Goal: Check status

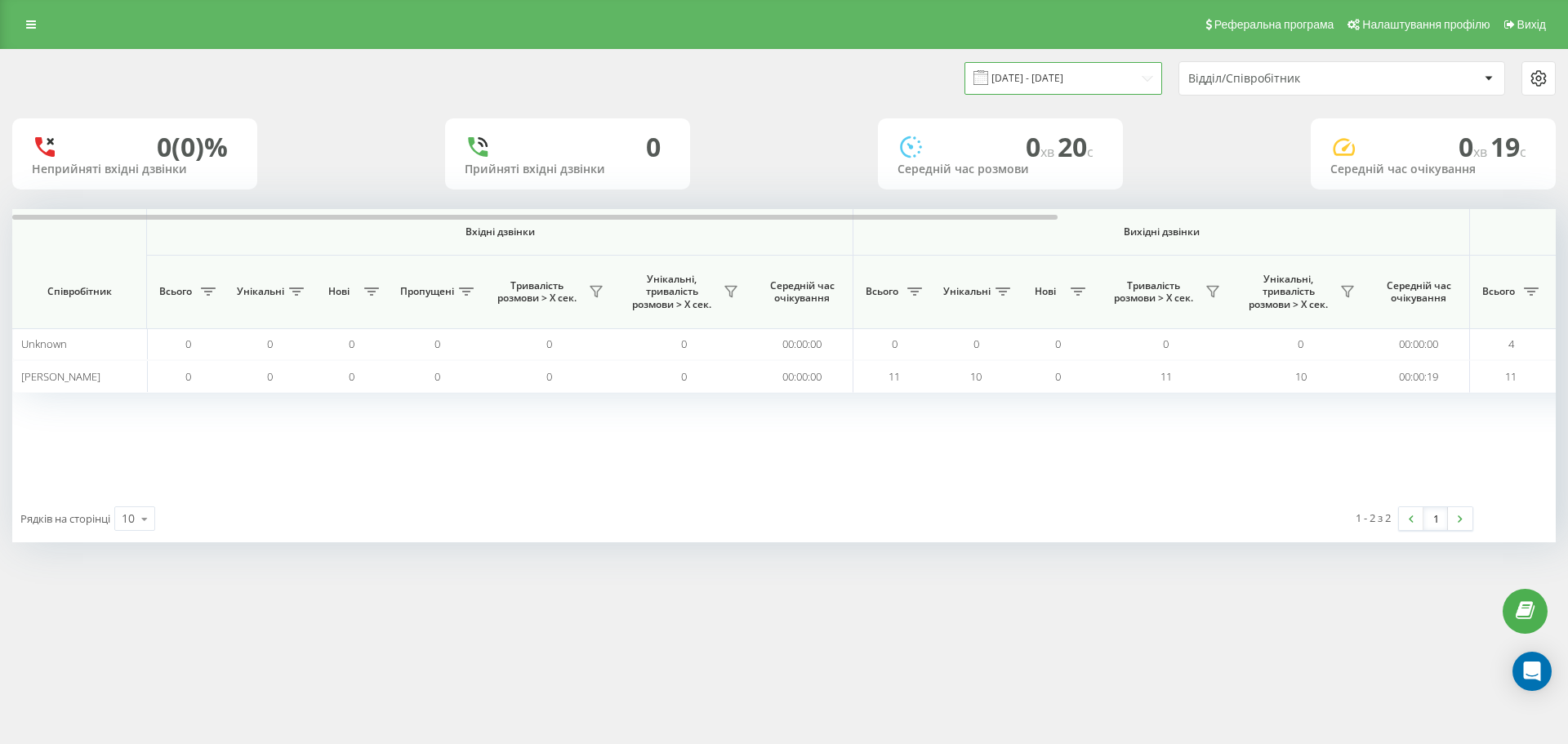
click at [1150, 80] on input "[DATE] - [DATE]" at bounding box center [1063, 78] width 198 height 32
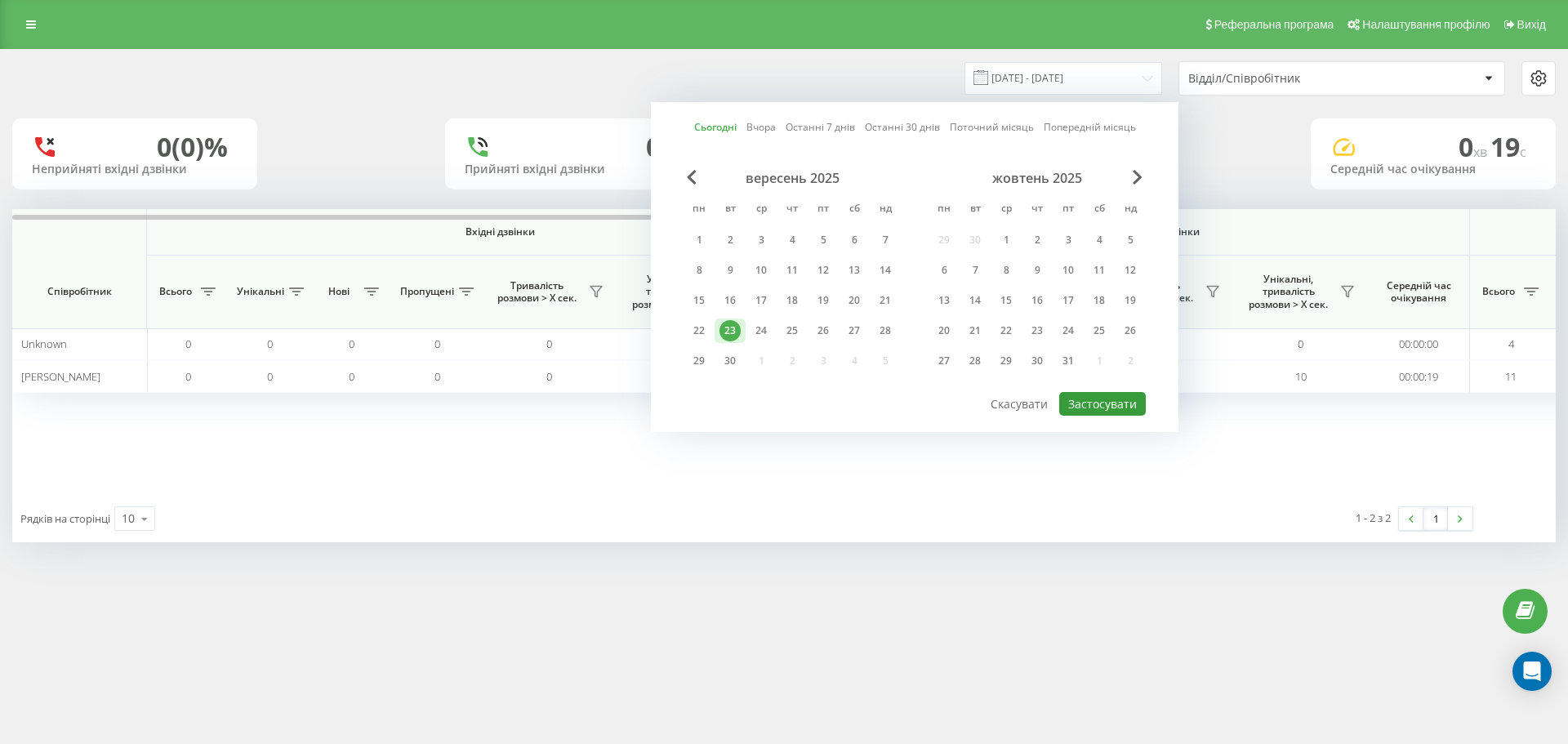
click at [1108, 394] on button "Застосувати" at bounding box center [1102, 404] width 86 height 24
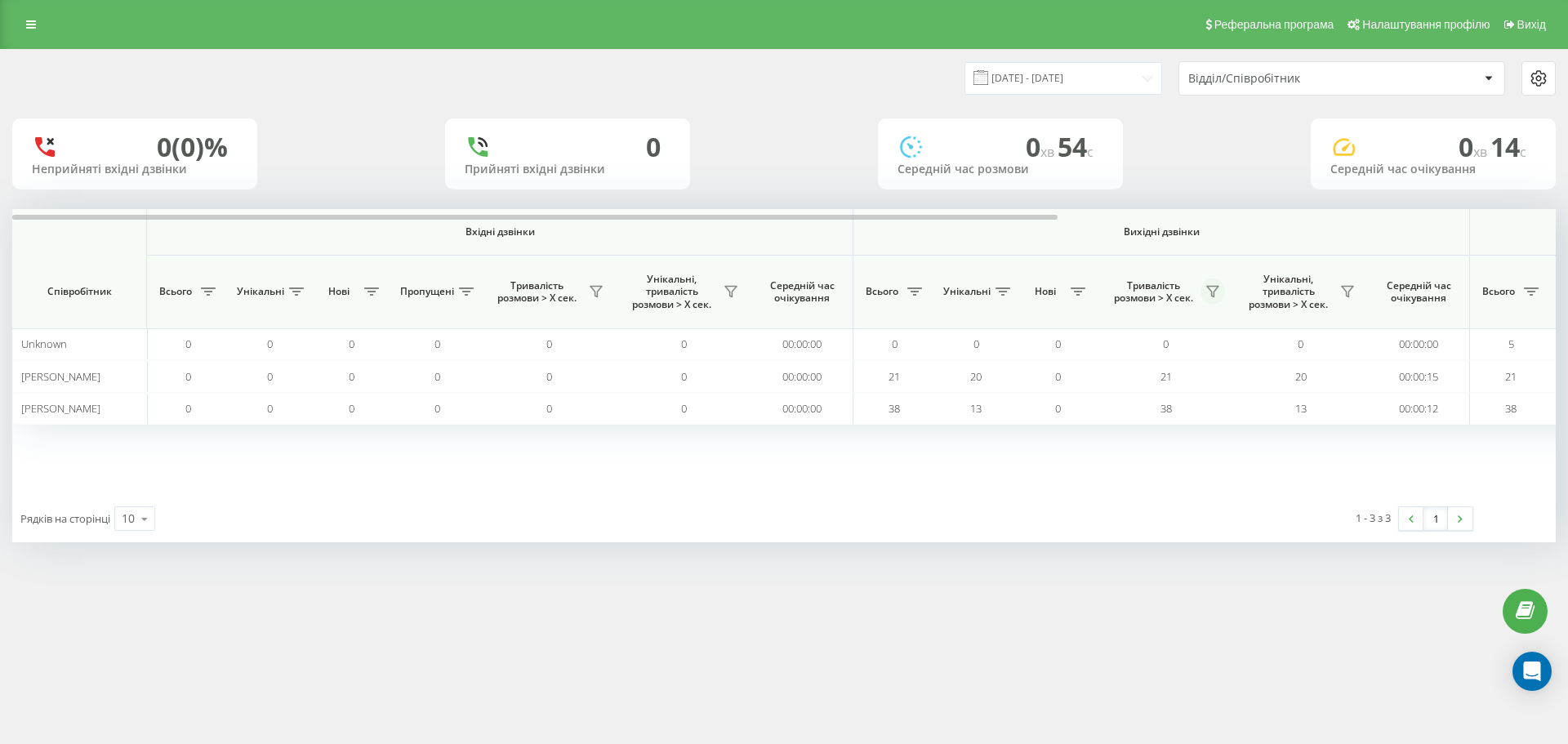
click at [1205, 288] on button at bounding box center [1213, 291] width 24 height 26
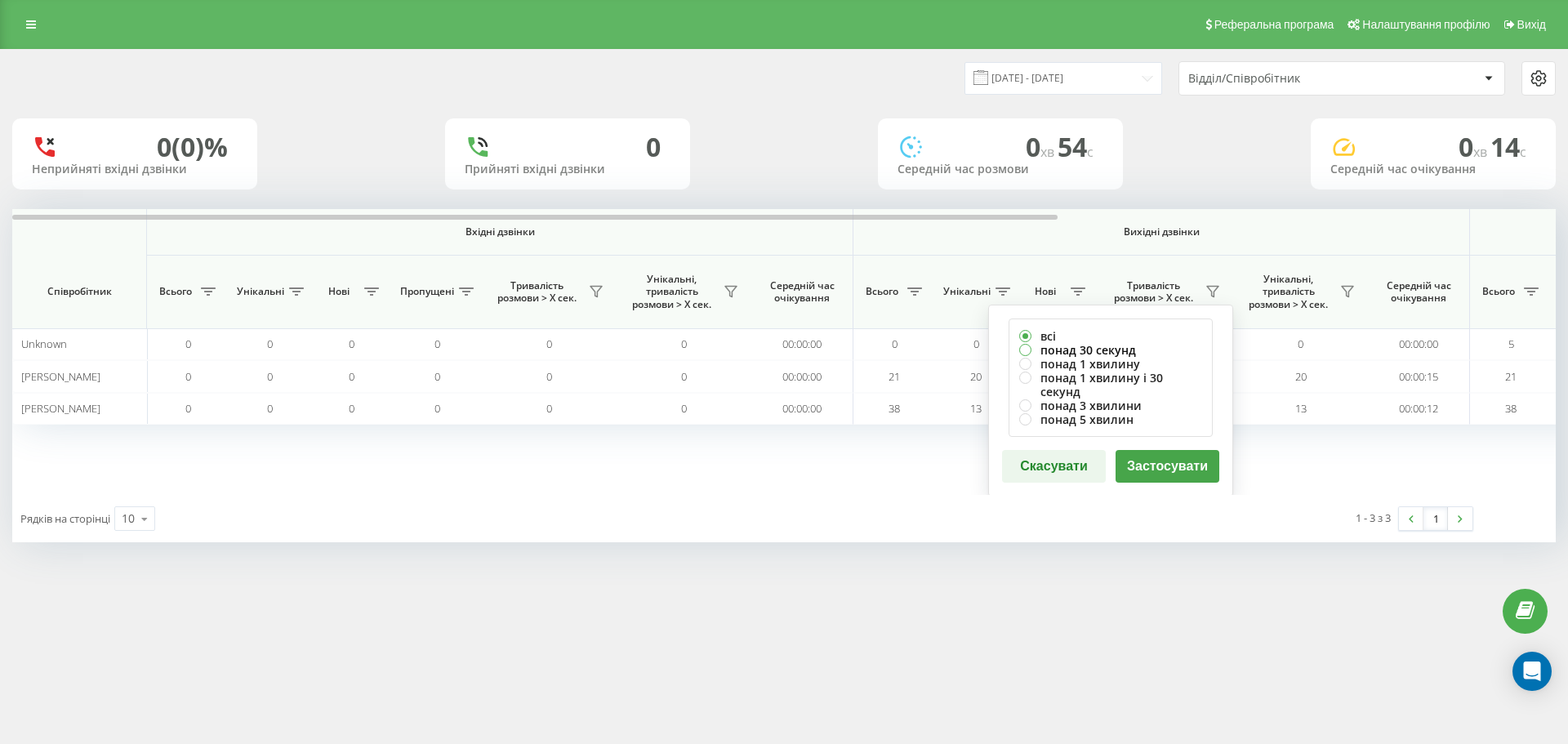
click at [1085, 345] on label "понад 30 секунд" at bounding box center [1111, 350] width 183 height 14
radio input "true"
click at [1168, 451] on button "Застосувати" at bounding box center [1168, 466] width 104 height 32
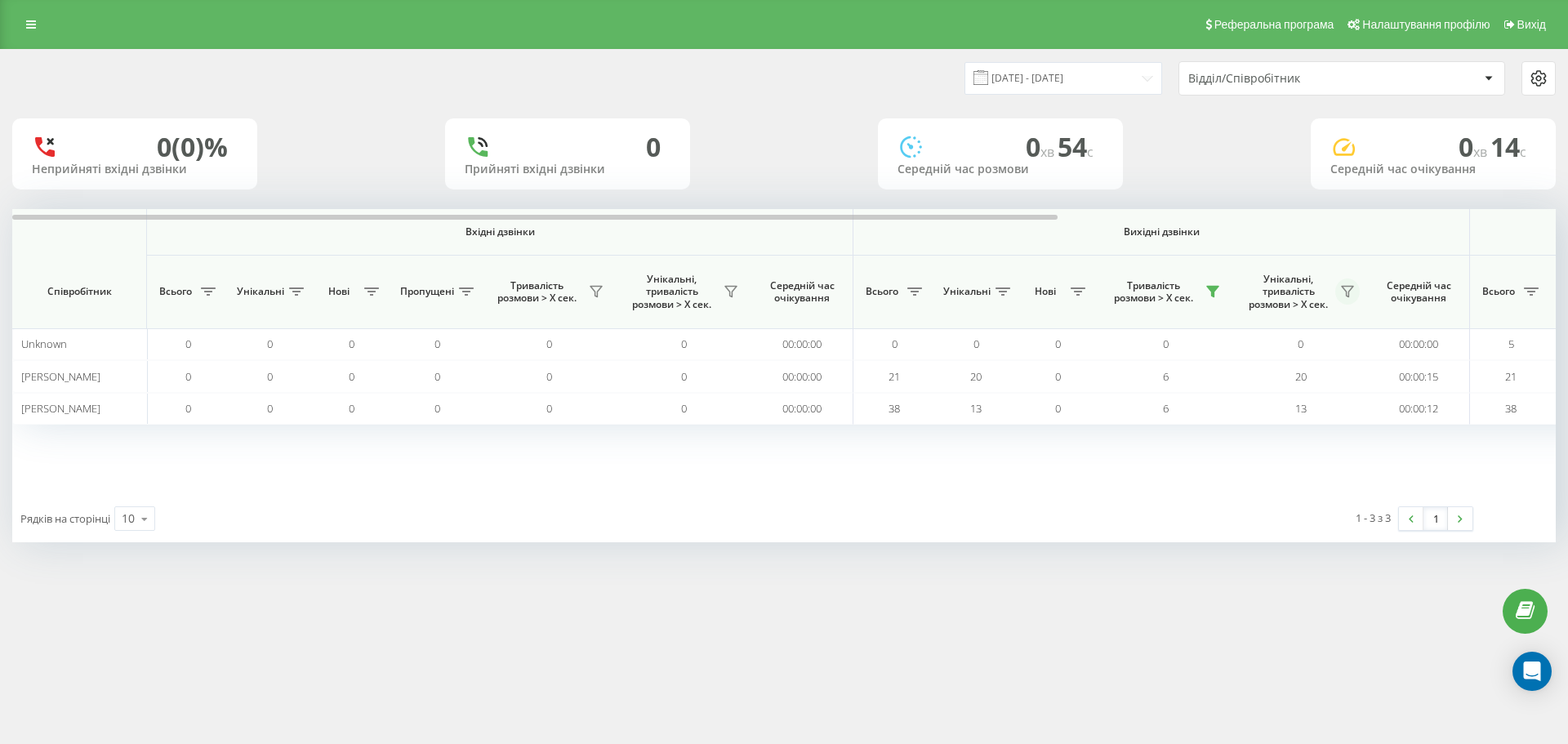
click at [1347, 292] on icon at bounding box center [1347, 291] width 11 height 10
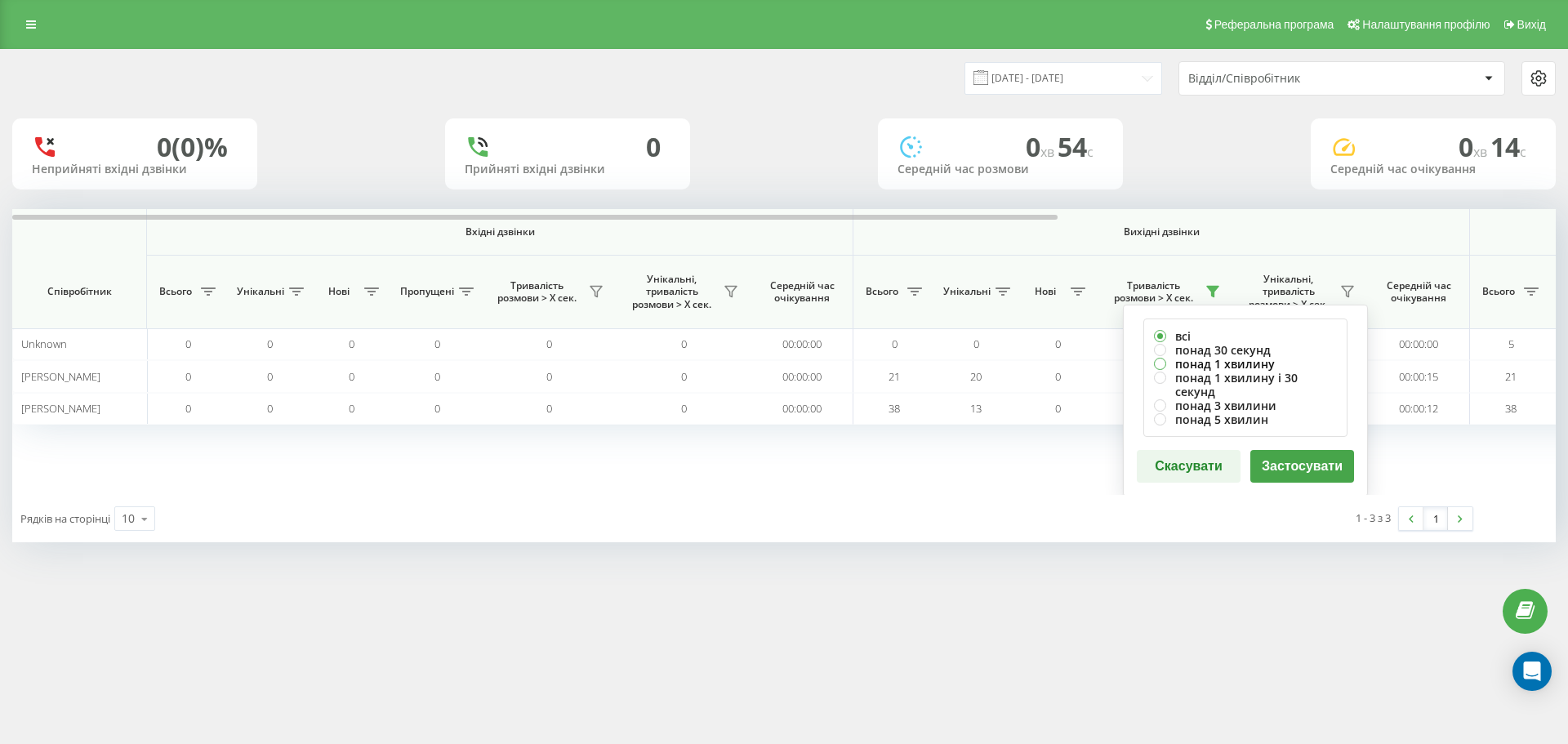
click at [1202, 363] on label "понад 1 хвилину" at bounding box center [1245, 364] width 183 height 14
radio input "true"
click at [1299, 455] on button "Застосувати" at bounding box center [1303, 466] width 104 height 32
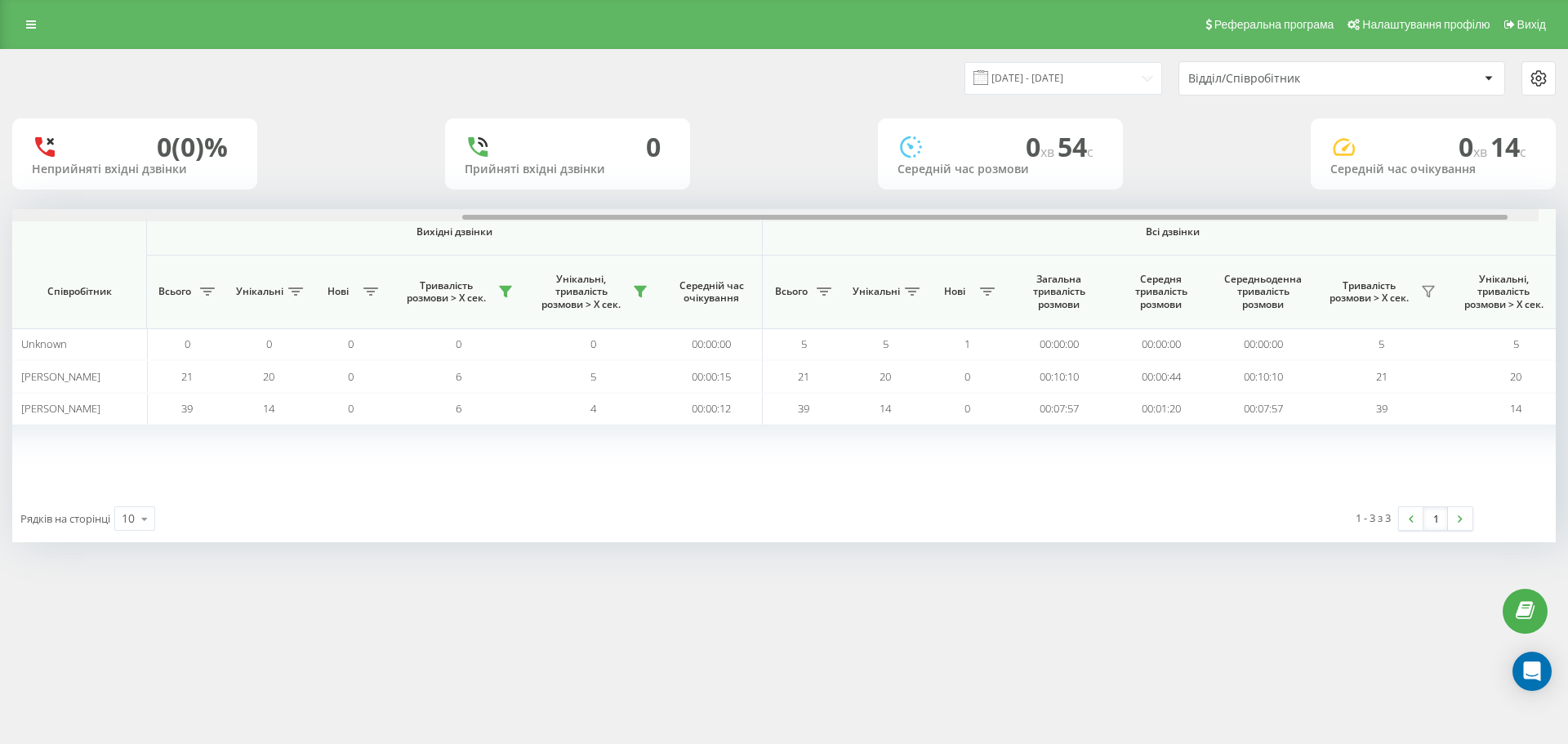
scroll to position [0, 711]
drag, startPoint x: 725, startPoint y: 219, endPoint x: 1206, endPoint y: 258, distance: 482.6
click at [1206, 258] on div "Вхідні дзвінки Вихідні дзвінки Всі дзвінки Співробітник Всього Унікальні Нові П…" at bounding box center [784, 352] width 1544 height 286
